Goal: Complete application form

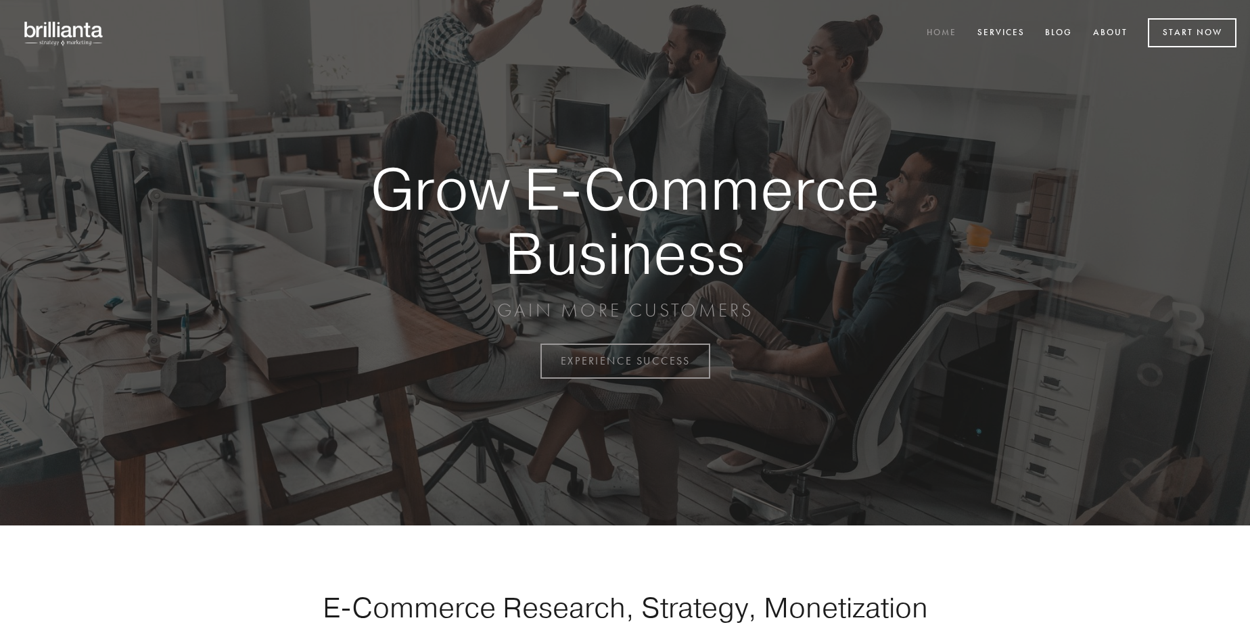
scroll to position [3545, 0]
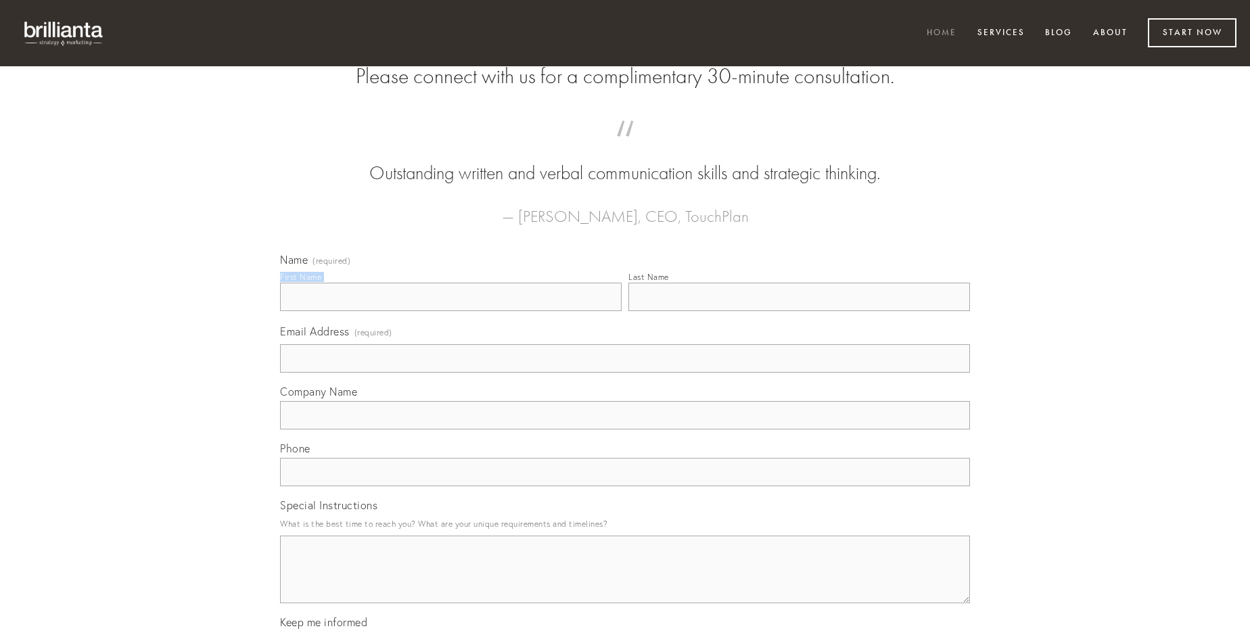
type input "[PERSON_NAME]"
click at [799, 311] on input "Last Name" at bounding box center [799, 297] width 342 height 28
type input "[PERSON_NAME]"
click at [625, 373] on input "Email Address (required)" at bounding box center [625, 358] width 690 height 28
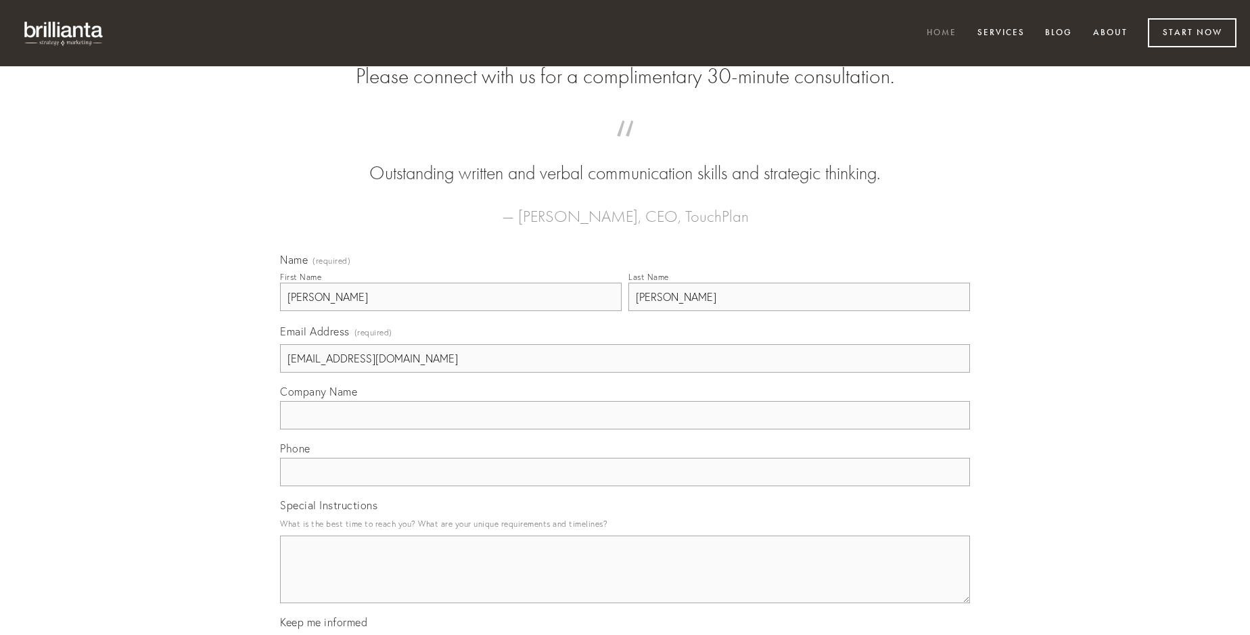
type input "[EMAIL_ADDRESS][DOMAIN_NAME]"
click at [625, 429] on input "Company Name" at bounding box center [625, 415] width 690 height 28
type input "vicissitudo"
click at [625, 486] on input "text" at bounding box center [625, 472] width 690 height 28
click at [625, 582] on textarea "Special Instructions" at bounding box center [625, 570] width 690 height 68
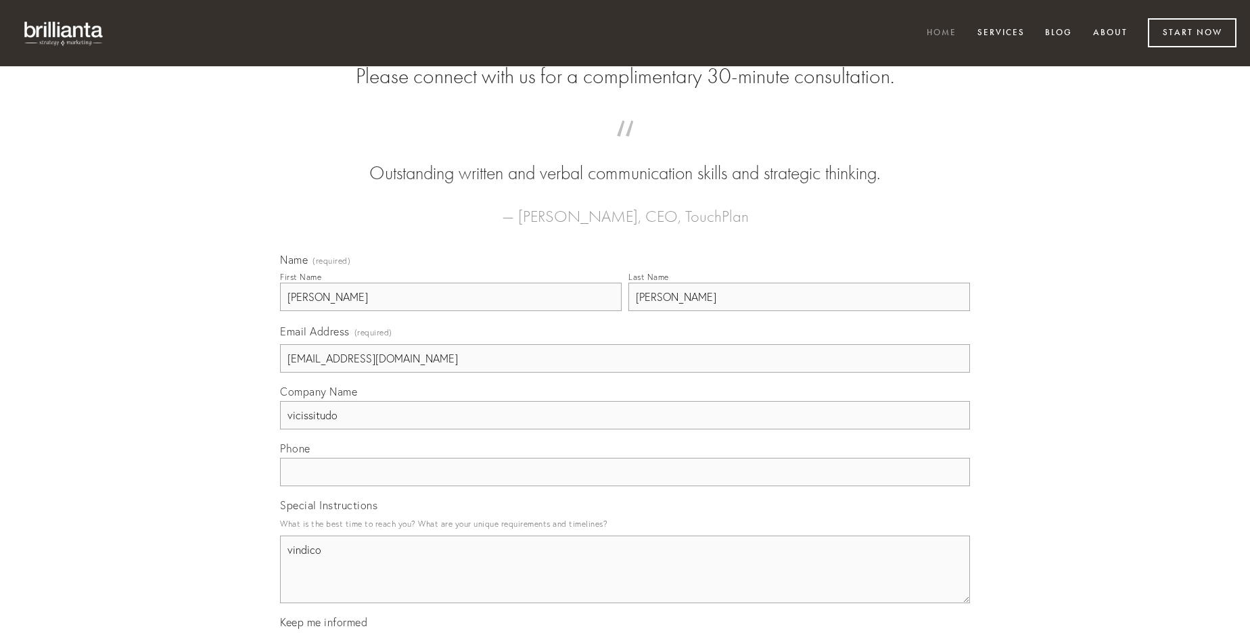
type textarea "vindico"
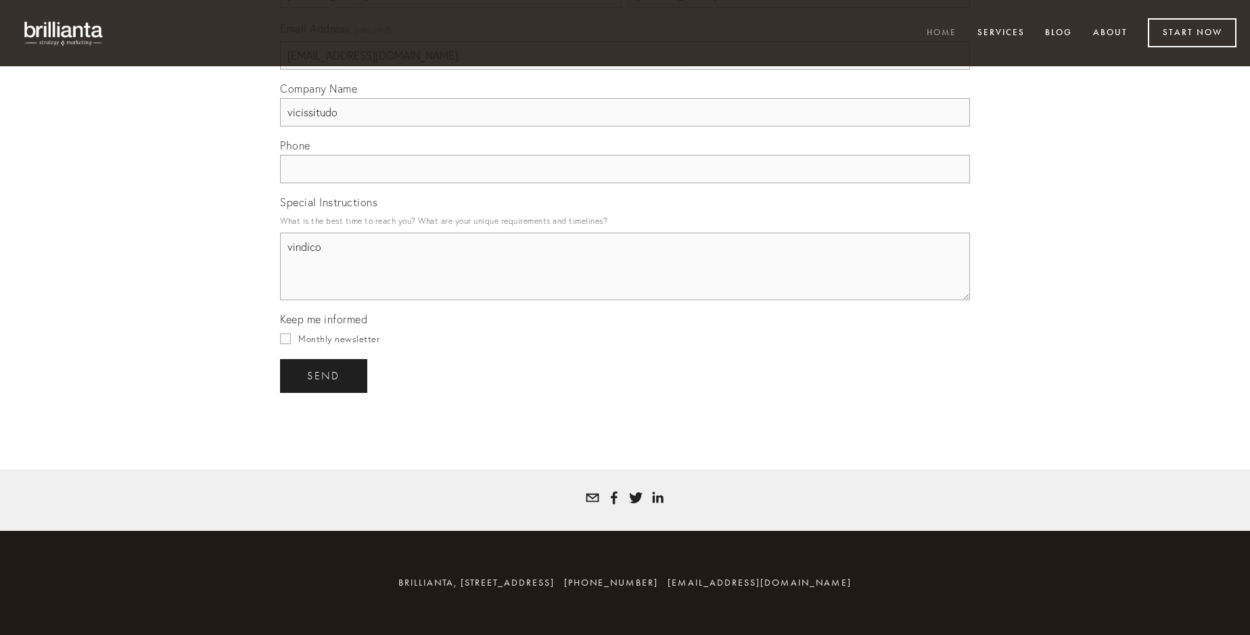
click at [325, 375] on span "send" at bounding box center [323, 376] width 33 height 12
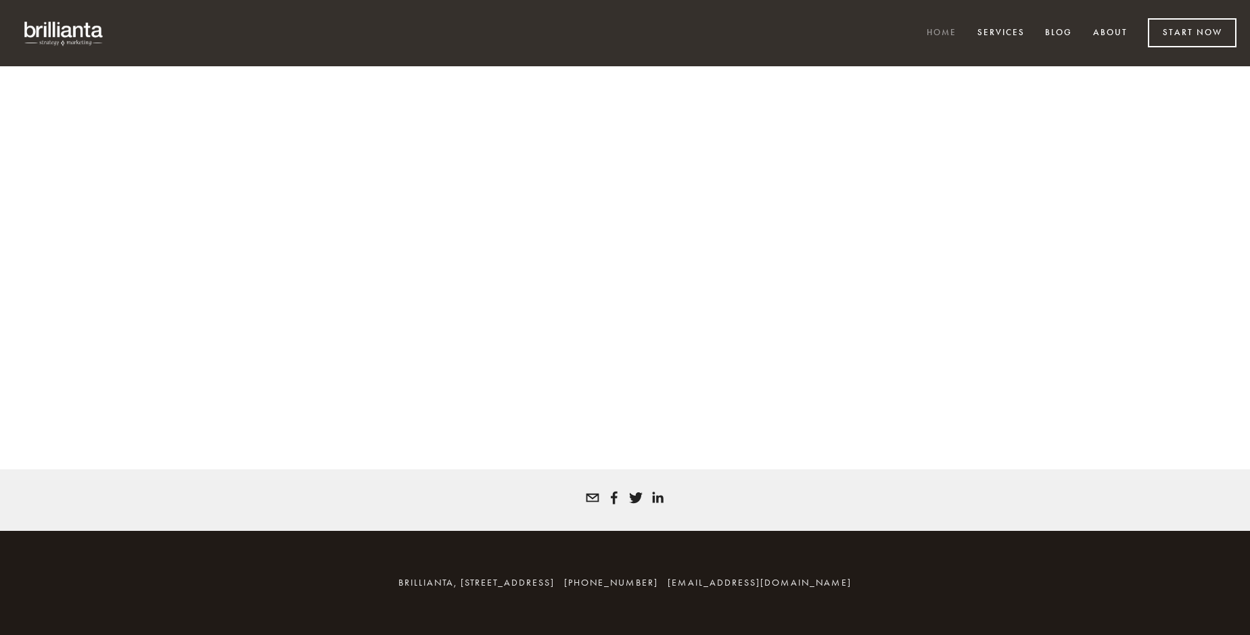
scroll to position [3527, 0]
